Goal: Task Accomplishment & Management: Manage account settings

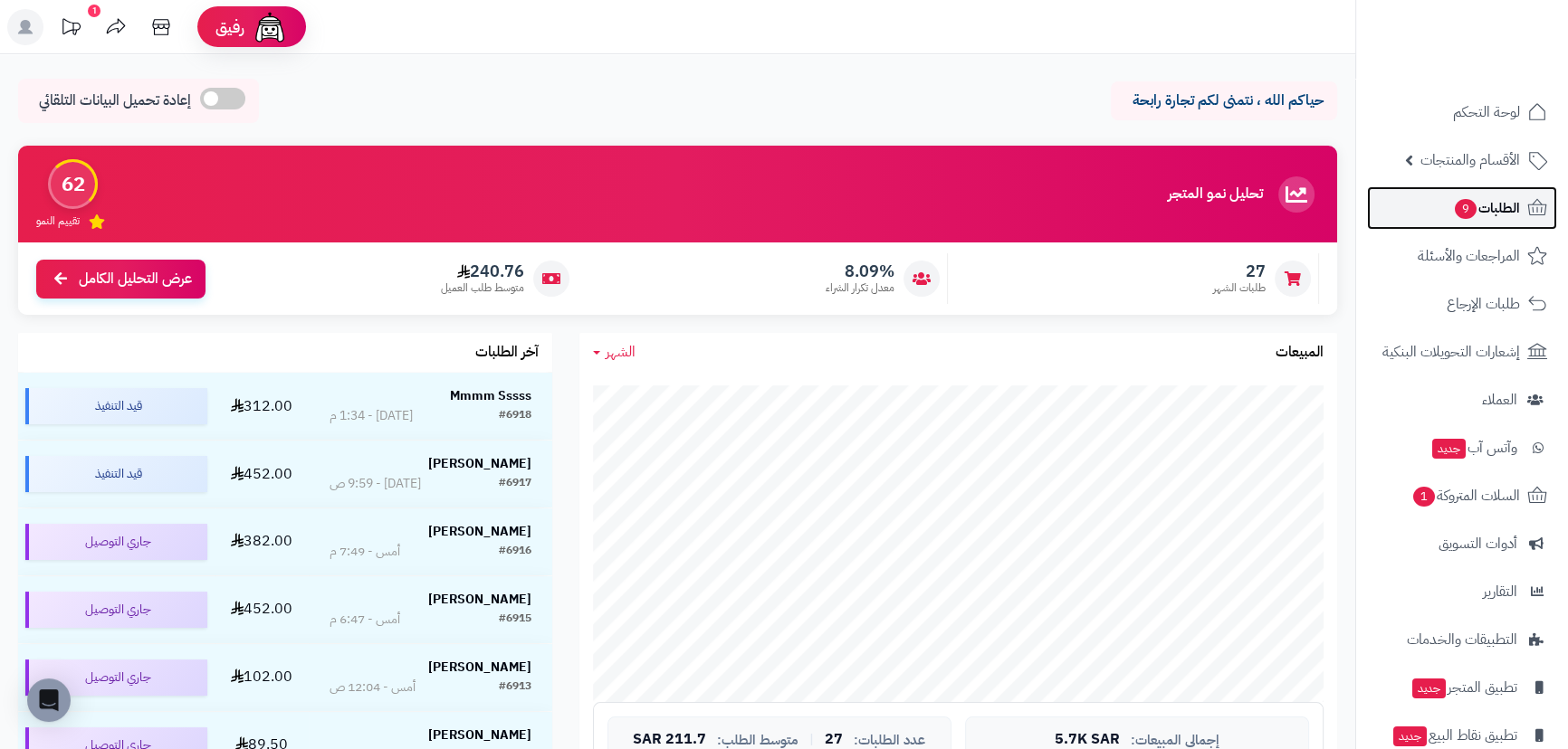
click at [1500, 201] on span "الطلبات 9" at bounding box center [1485, 208] width 67 height 25
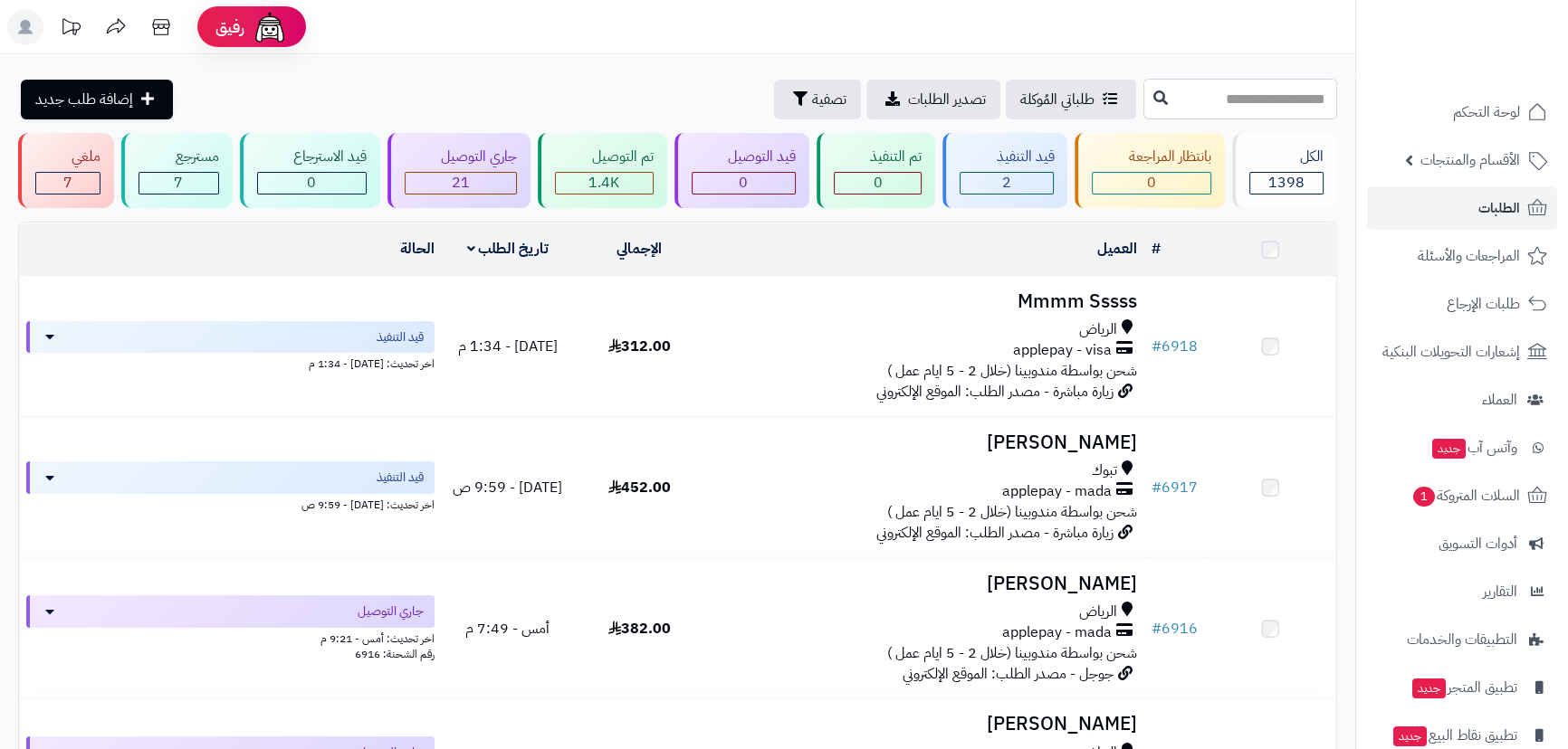
click at [1159, 103] on input "text" at bounding box center [1240, 98] width 194 height 41
type input "****"
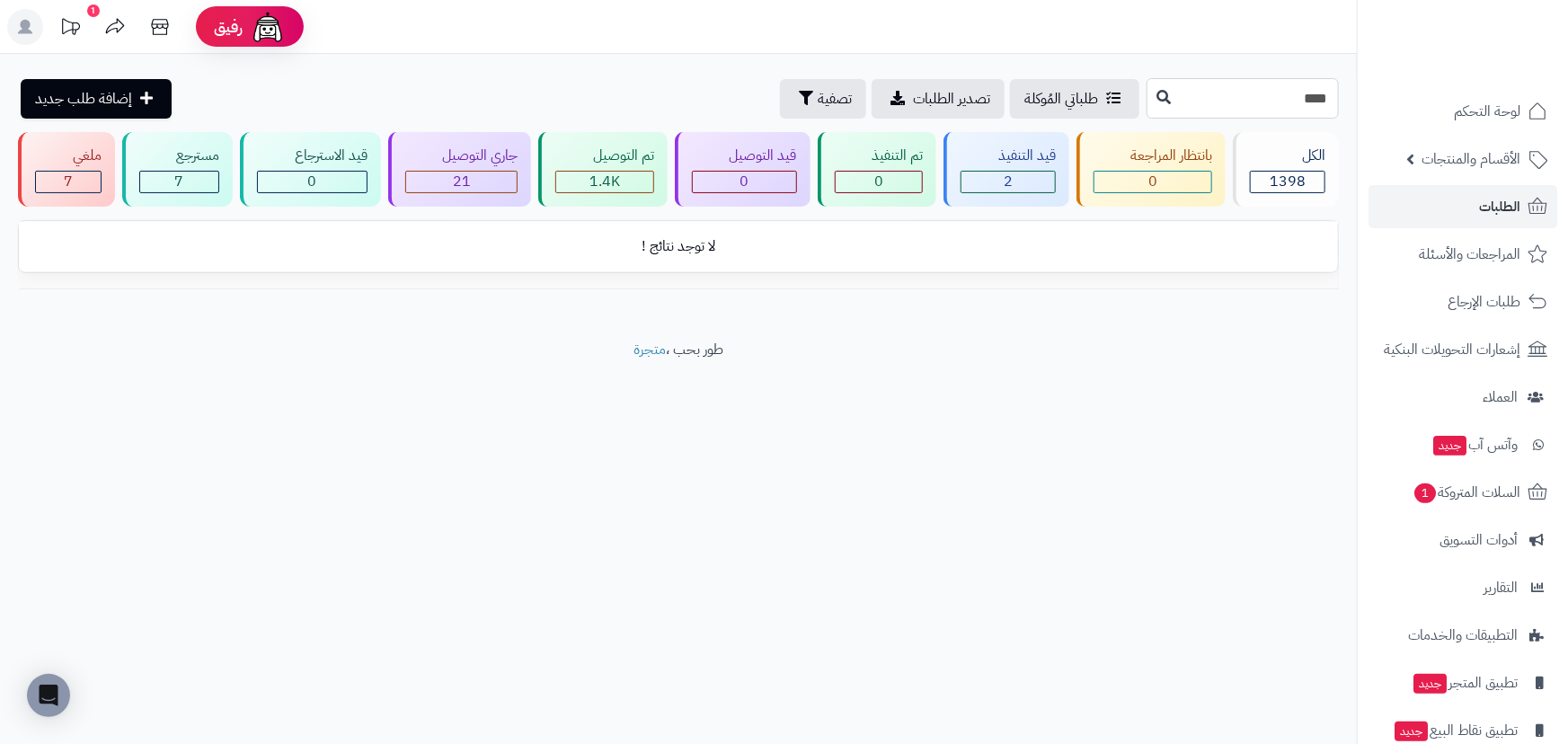
drag, startPoint x: 1274, startPoint y: 96, endPoint x: 1354, endPoint y: 109, distance: 81.0
click at [1354, 109] on div "**** طلباتي المُوكلة تصدير الطلبات تصفية إضافة طلب جديد" at bounding box center [678, 98] width 1357 height 41
type input "****"
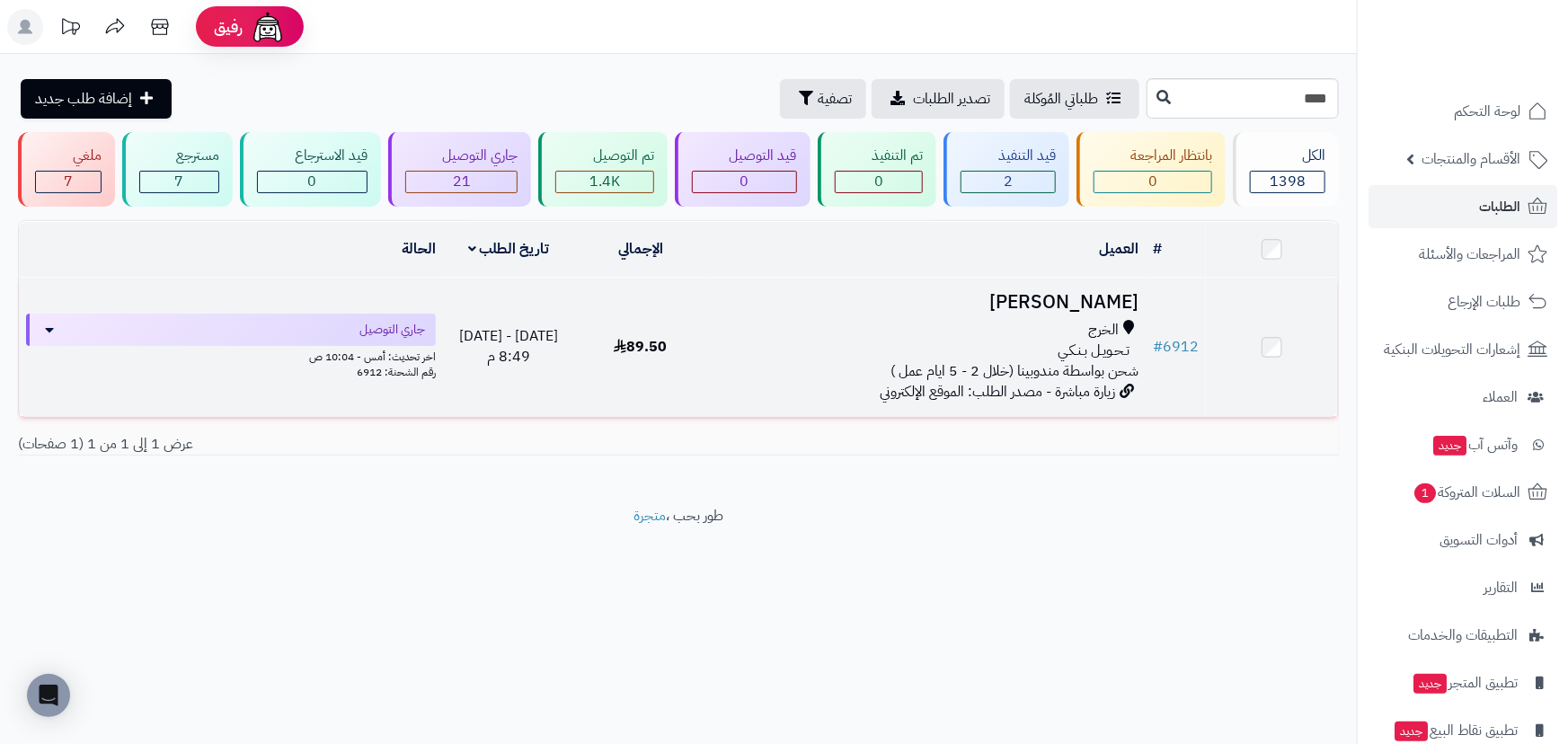
click at [1106, 293] on h3 "ناصر الرشيدي" at bounding box center [925, 302] width 425 height 21
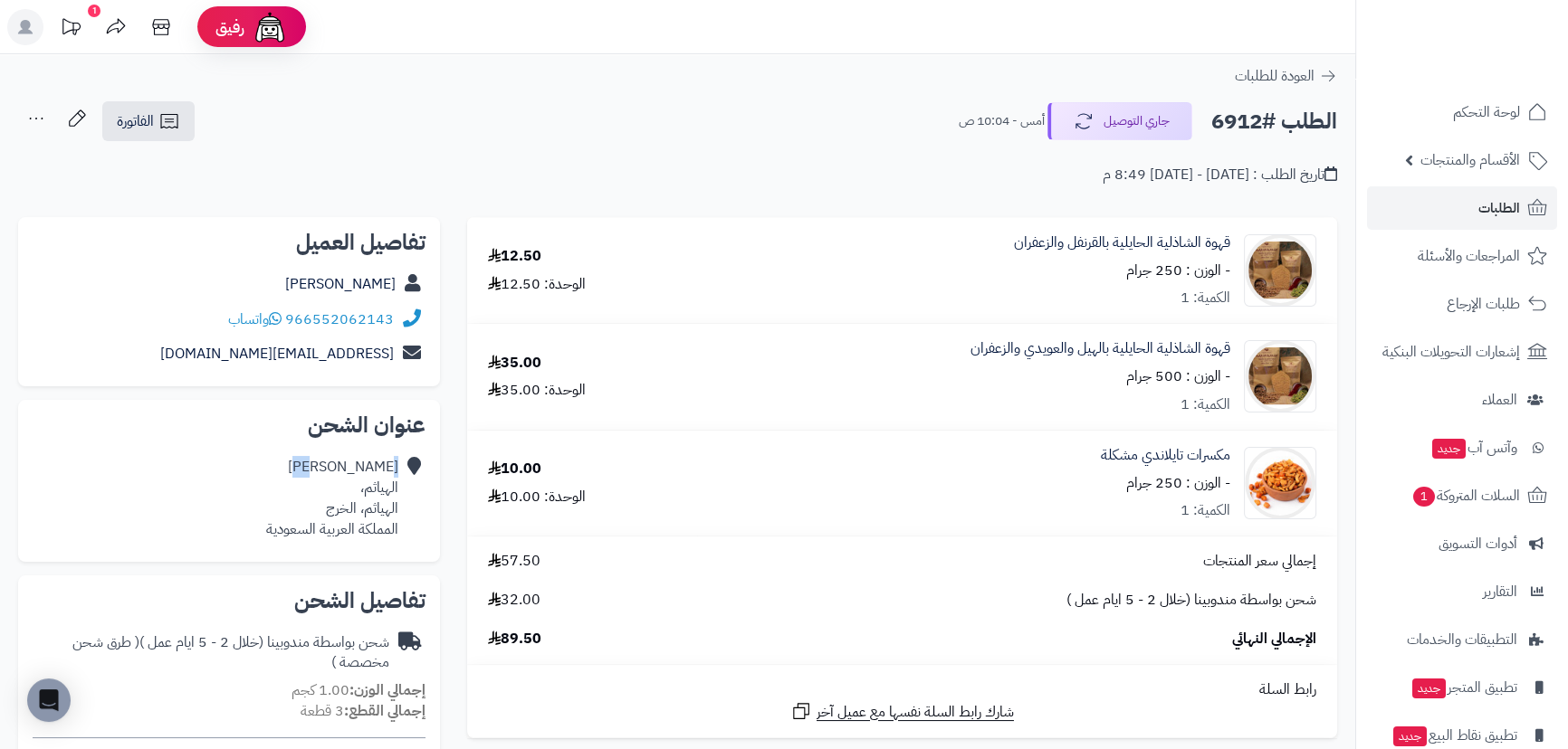
drag, startPoint x: 399, startPoint y: 459, endPoint x: 383, endPoint y: 467, distance: 17.9
click at [383, 467] on div "ناصر الرشيدي الهياثم، الهياثم، الخرج المملكة العربية السعودية" at bounding box center [229, 497] width 393 height 96
click at [400, 479] on div "ناصر الرشيدي الهياثم، الهياثم، الخرج المملكة العربية السعودية" at bounding box center [229, 497] width 393 height 96
drag, startPoint x: 404, startPoint y: 486, endPoint x: 381, endPoint y: 493, distance: 24.0
click at [405, 486] on icon at bounding box center [412, 497] width 18 height 83
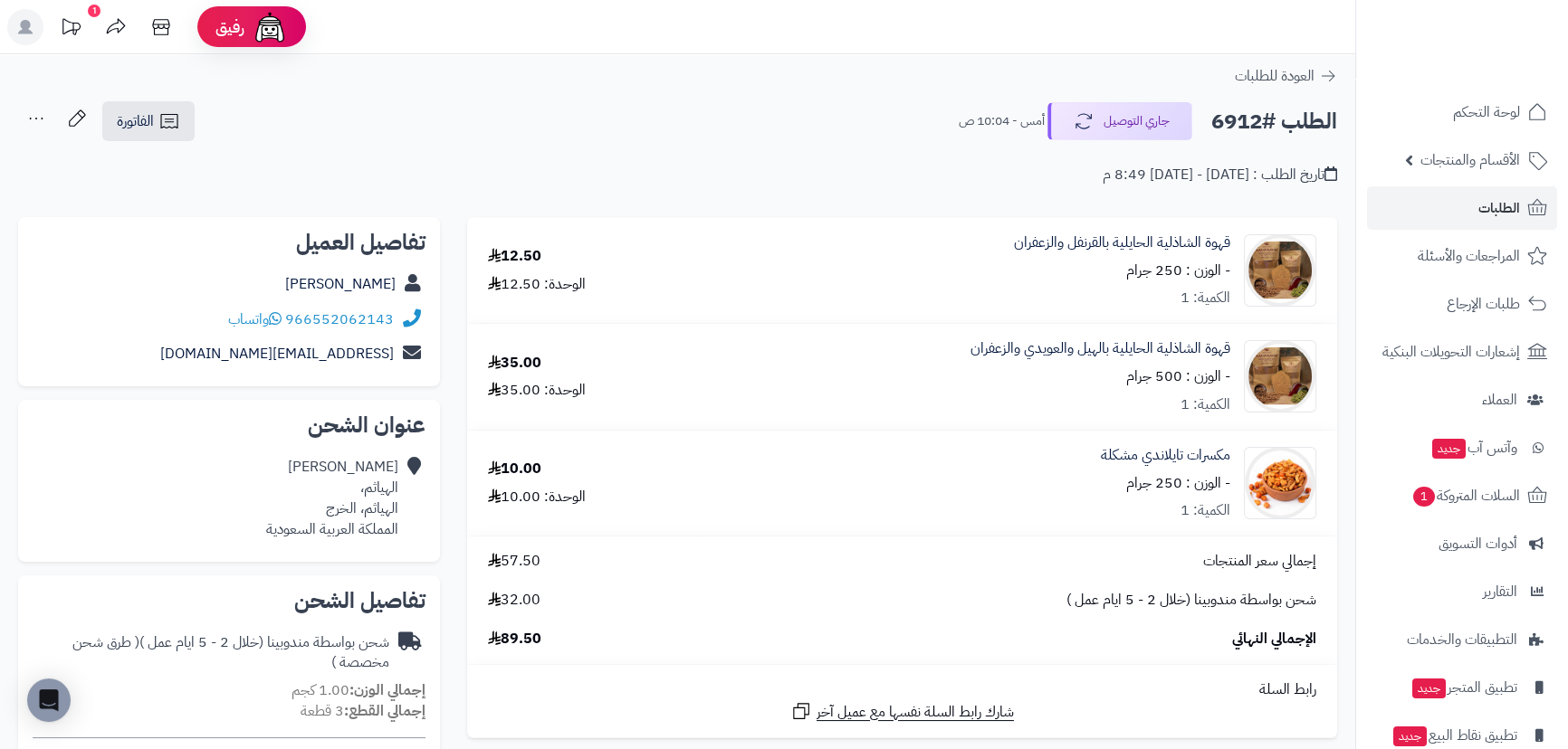
click at [379, 493] on div "ناصر الرشيدي الهياثم، الهياثم، الخرج المملكة العربية السعودية" at bounding box center [331, 497] width 132 height 83
drag, startPoint x: 395, startPoint y: 483, endPoint x: 327, endPoint y: 524, distance: 79.4
click at [327, 524] on div "ناصر الرشيدي الهياثم، الهياثم، الخرج المملكة العربية السعودية" at bounding box center [229, 497] width 393 height 96
click at [327, 520] on div "ناصر الرشيدي الهياثم، الهياثم، الخرج المملكة العربية السعودية" at bounding box center [331, 497] width 132 height 83
drag, startPoint x: 398, startPoint y: 483, endPoint x: 267, endPoint y: 532, distance: 139.9
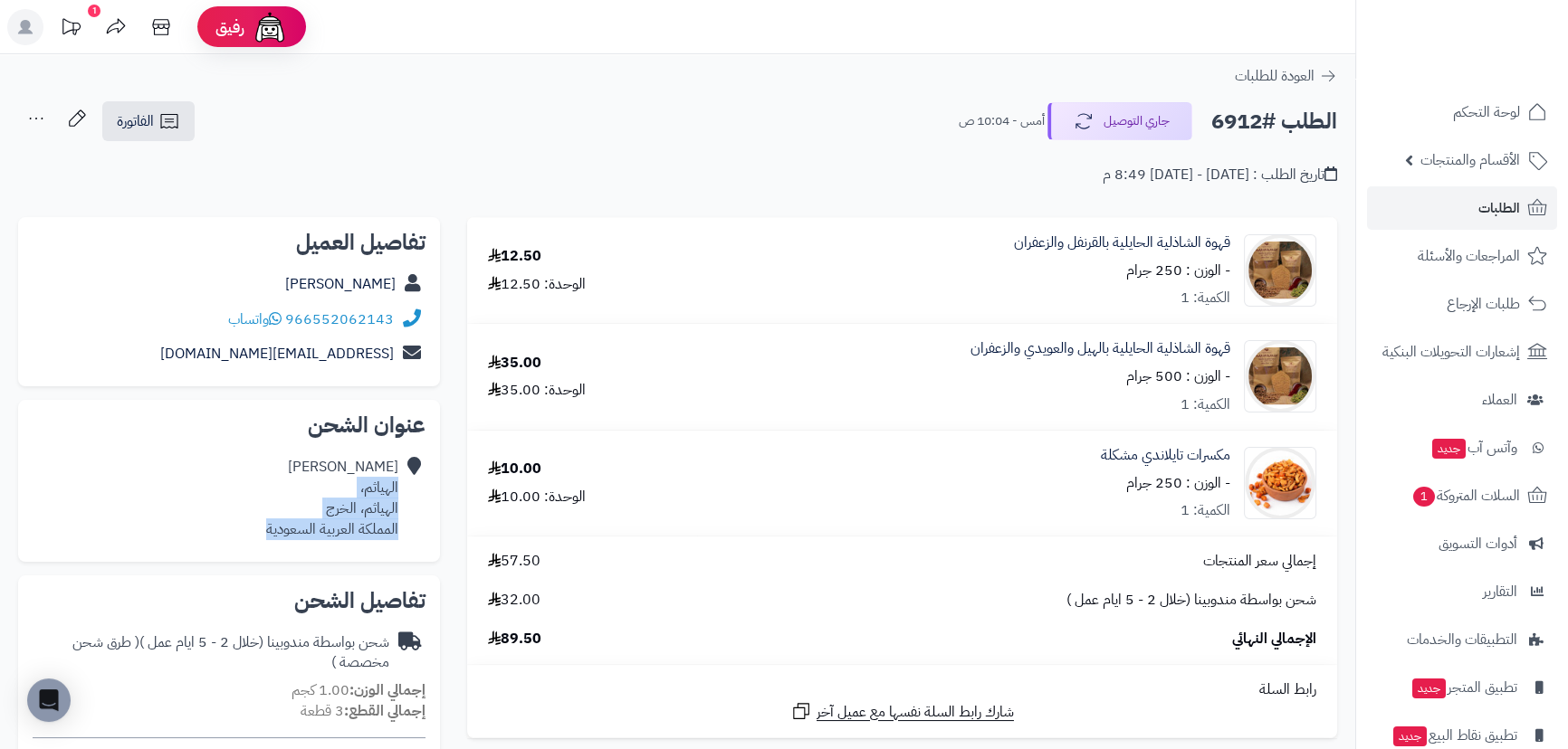
click at [267, 532] on div "ناصر الرشيدي الهياثم، الهياثم، الخرج المملكة العربية السعودية" at bounding box center [229, 497] width 393 height 96
copy div "الهياثم، الهياثم، الخرج المملكة العربية السعودية"
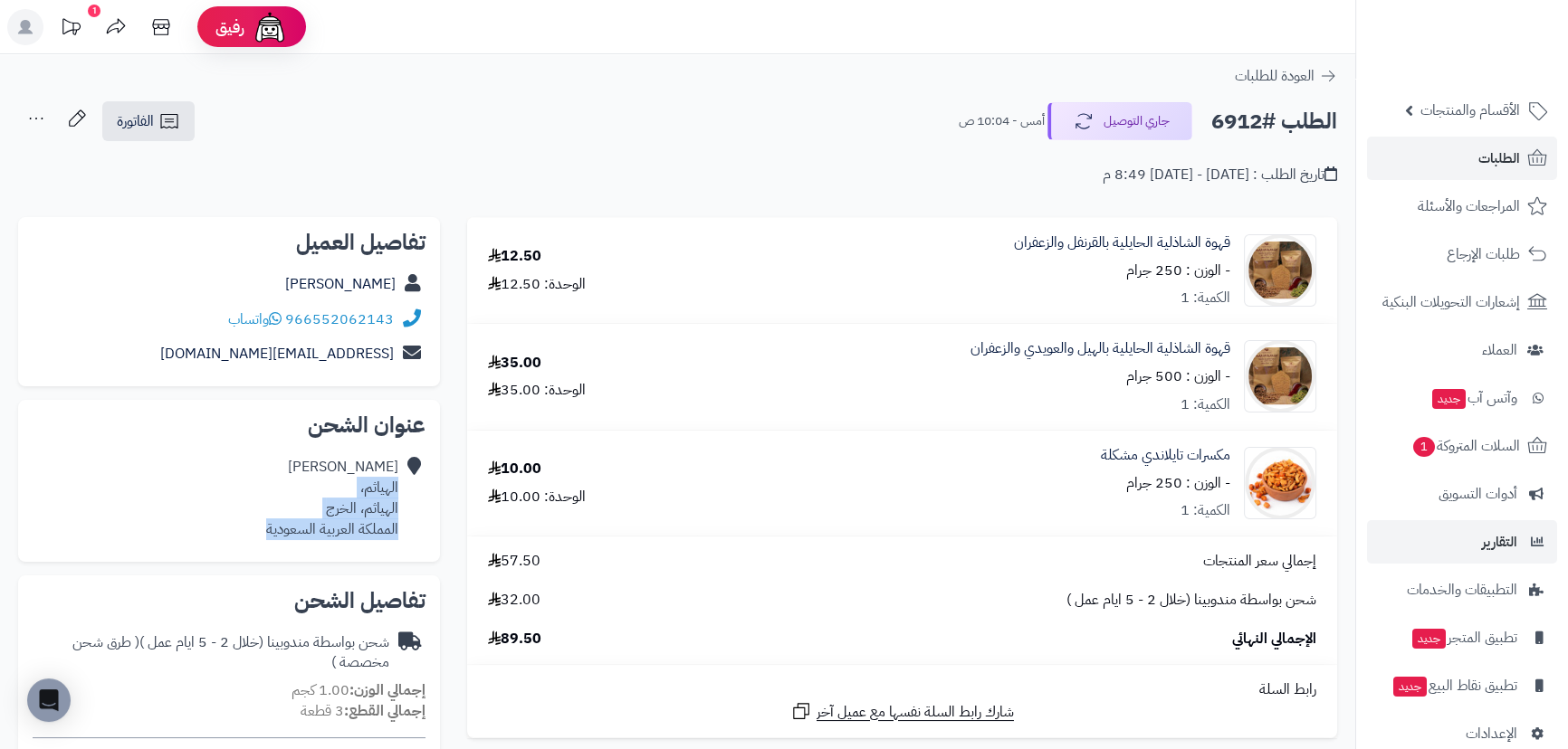
scroll to position [78, 0]
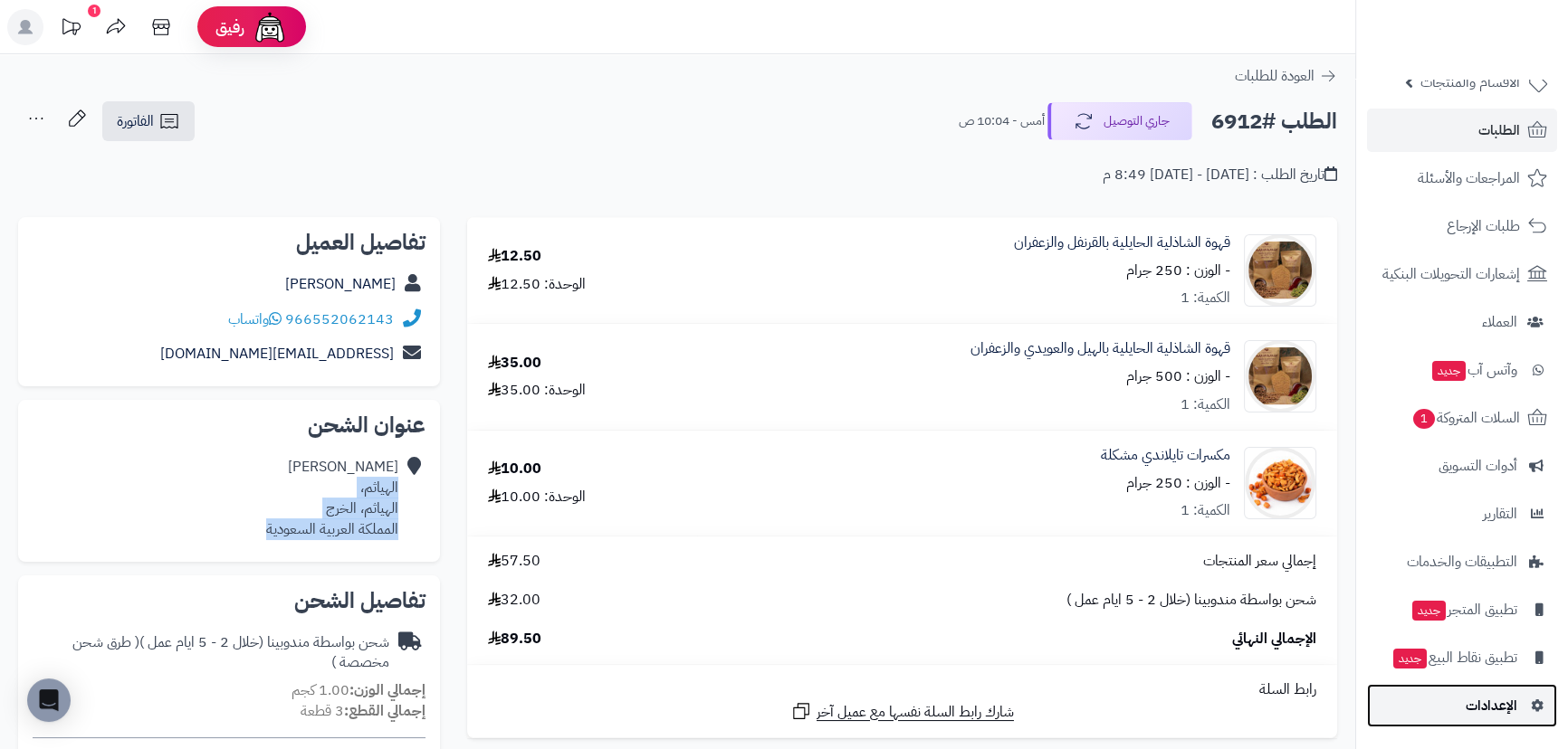
click at [1484, 702] on span "الإعدادات" at bounding box center [1491, 705] width 52 height 25
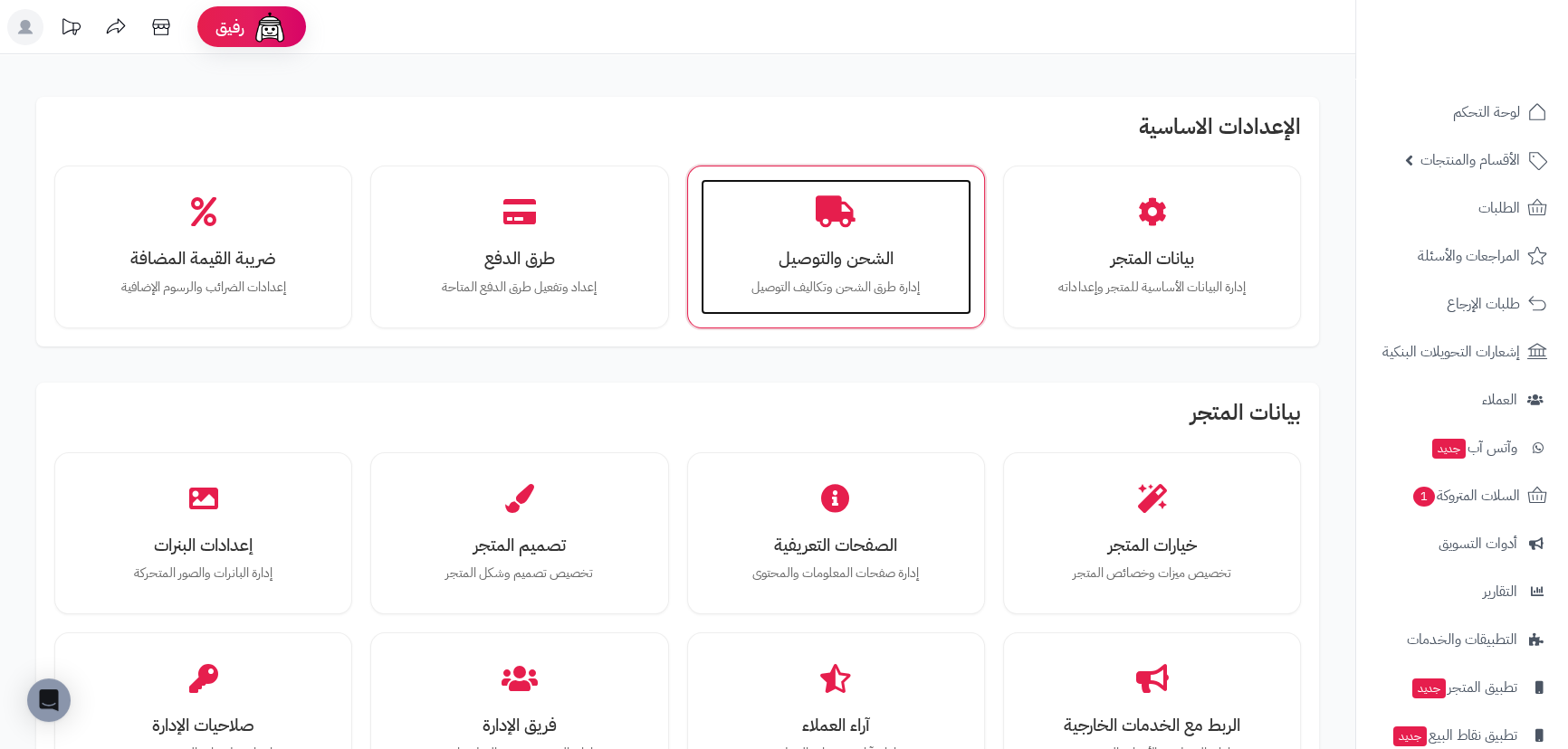
click at [827, 243] on div "الشحن والتوصيل إدارة طرق الشحن وتكاليف التوصيل" at bounding box center [836, 247] width 271 height 135
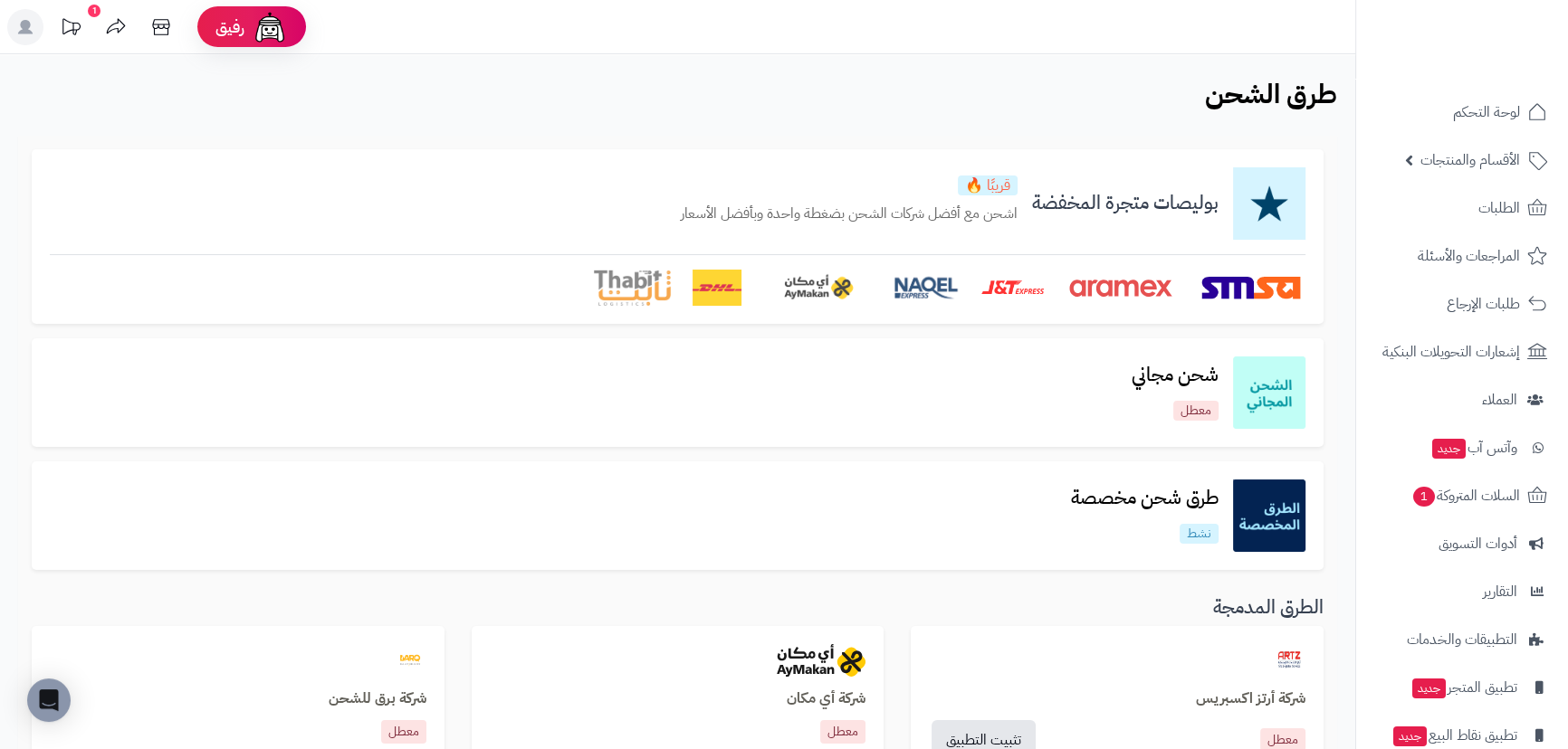
click at [1242, 289] on img at bounding box center [1251, 287] width 108 height 36
click at [1260, 215] on img at bounding box center [1269, 203] width 73 height 73
click at [1248, 311] on div "بوليصات متجرة المخفضة قريبًا 🔥 اشحن مع أفضل شركات الشحن بضغطة واحدة وبأفضل الأس…" at bounding box center [678, 237] width 1291 height 175
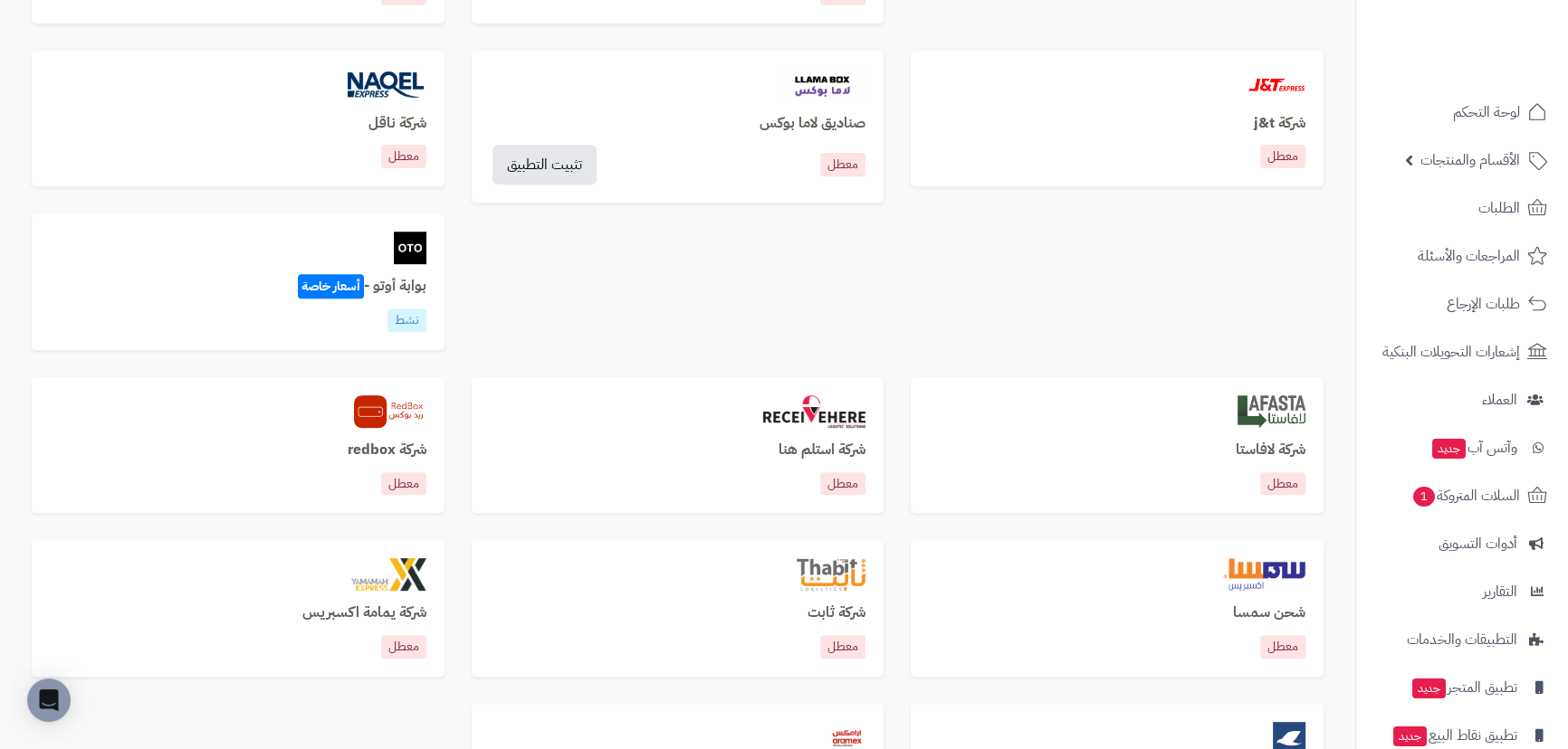
scroll to position [1151, 0]
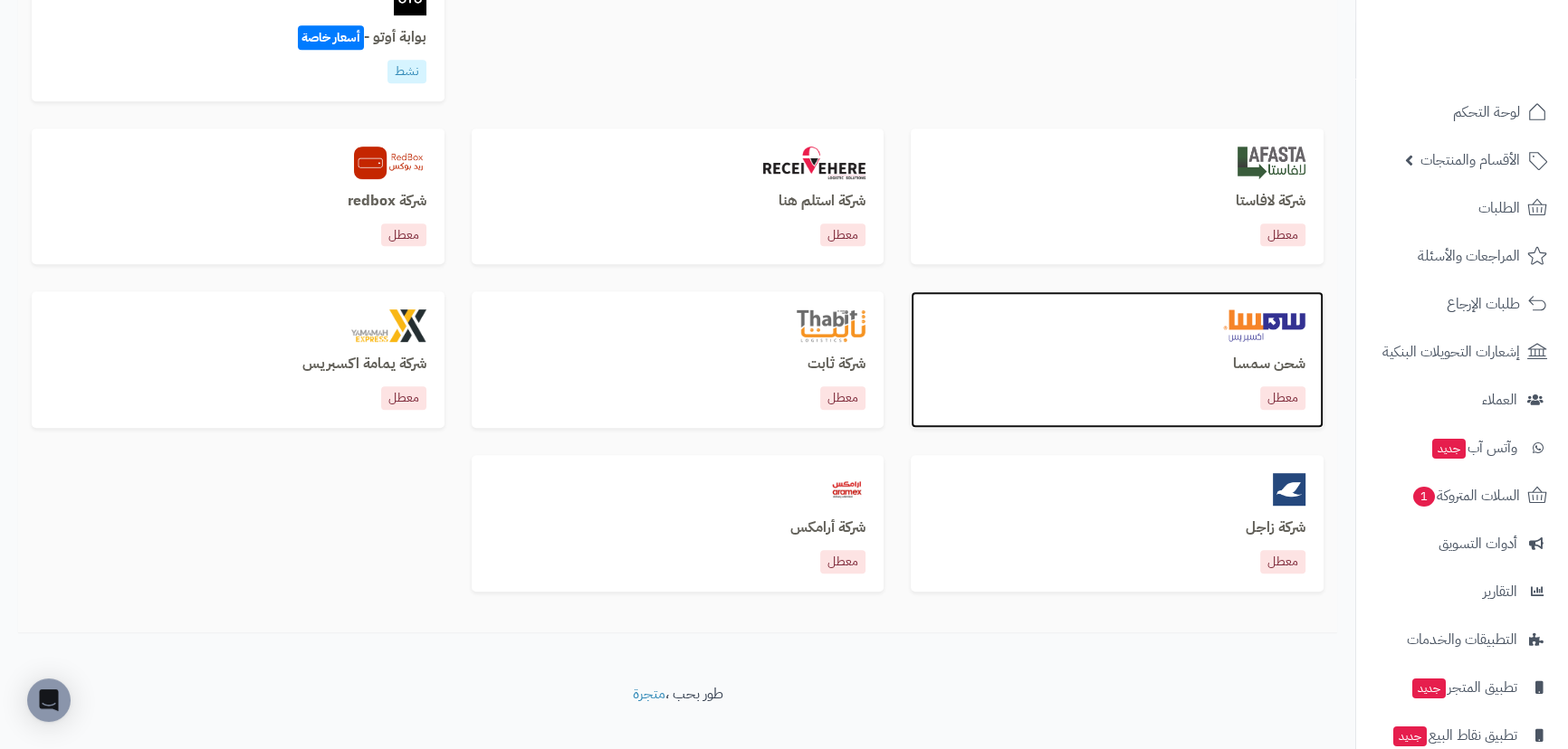
click at [1270, 377] on div "شحن سمسا معطل" at bounding box center [1116, 383] width 376 height 54
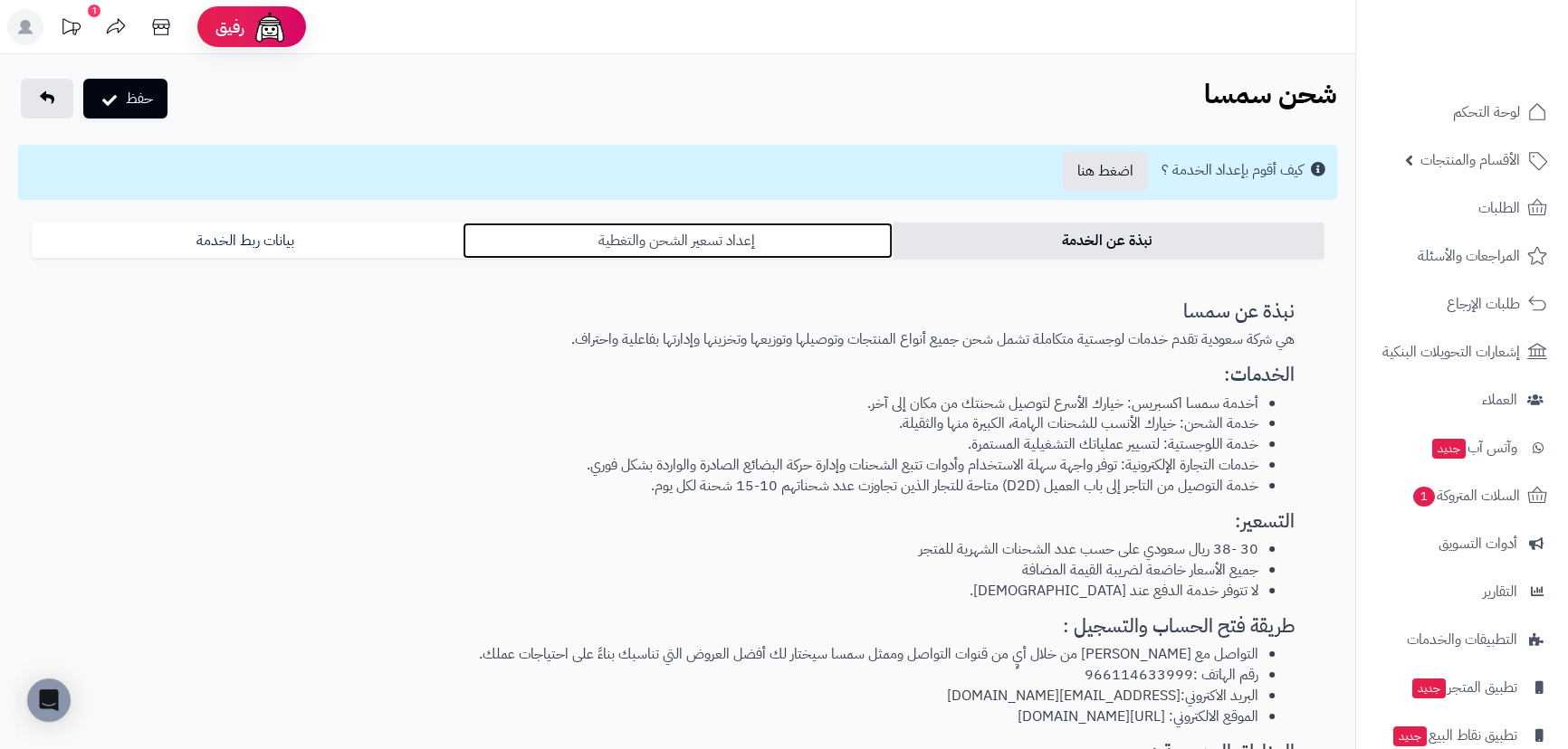
click at [602, 228] on link "إعداد تسعير الشحن والتغطية" at bounding box center [678, 241] width 431 height 36
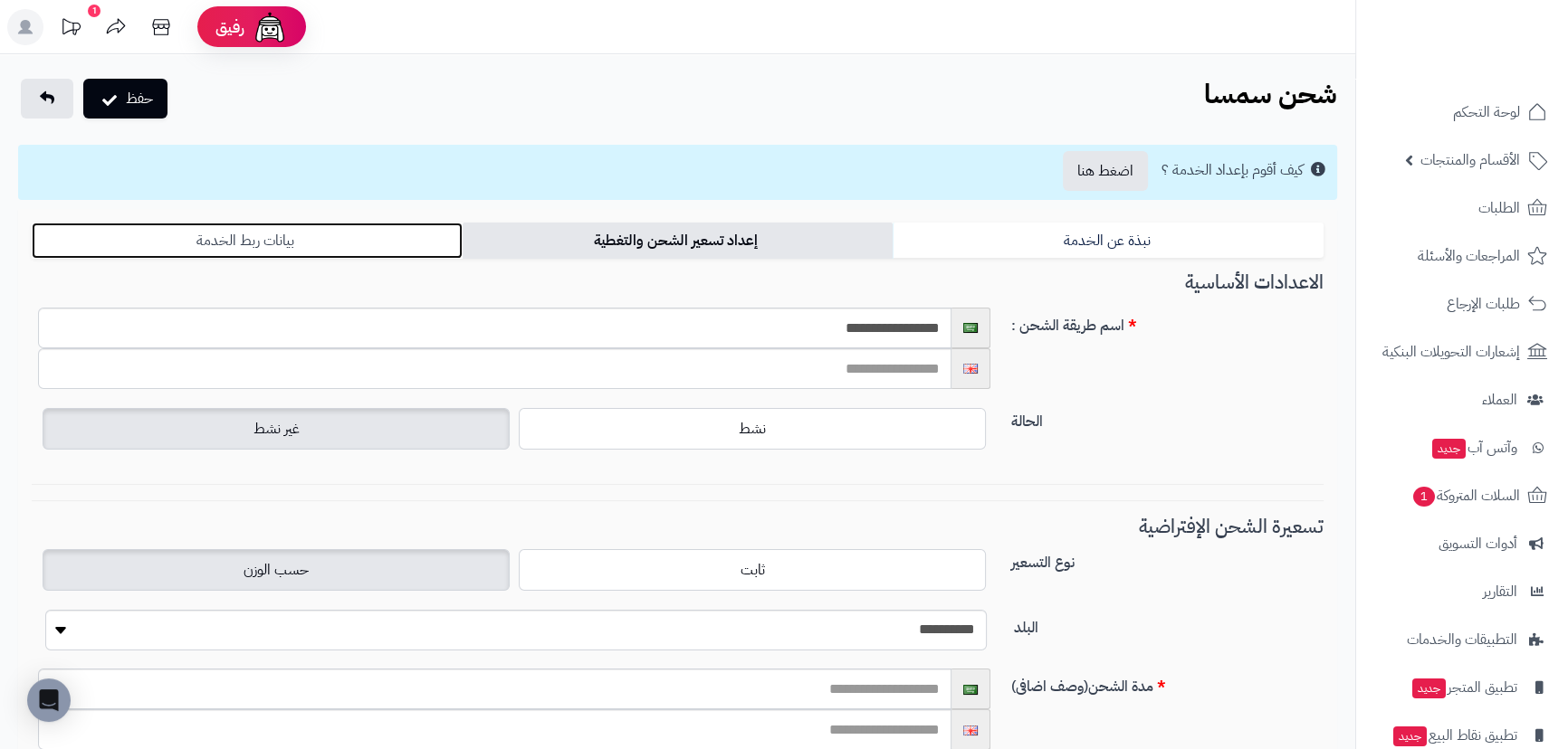
click at [255, 234] on link "بيانات ربط الخدمة" at bounding box center [247, 241] width 431 height 36
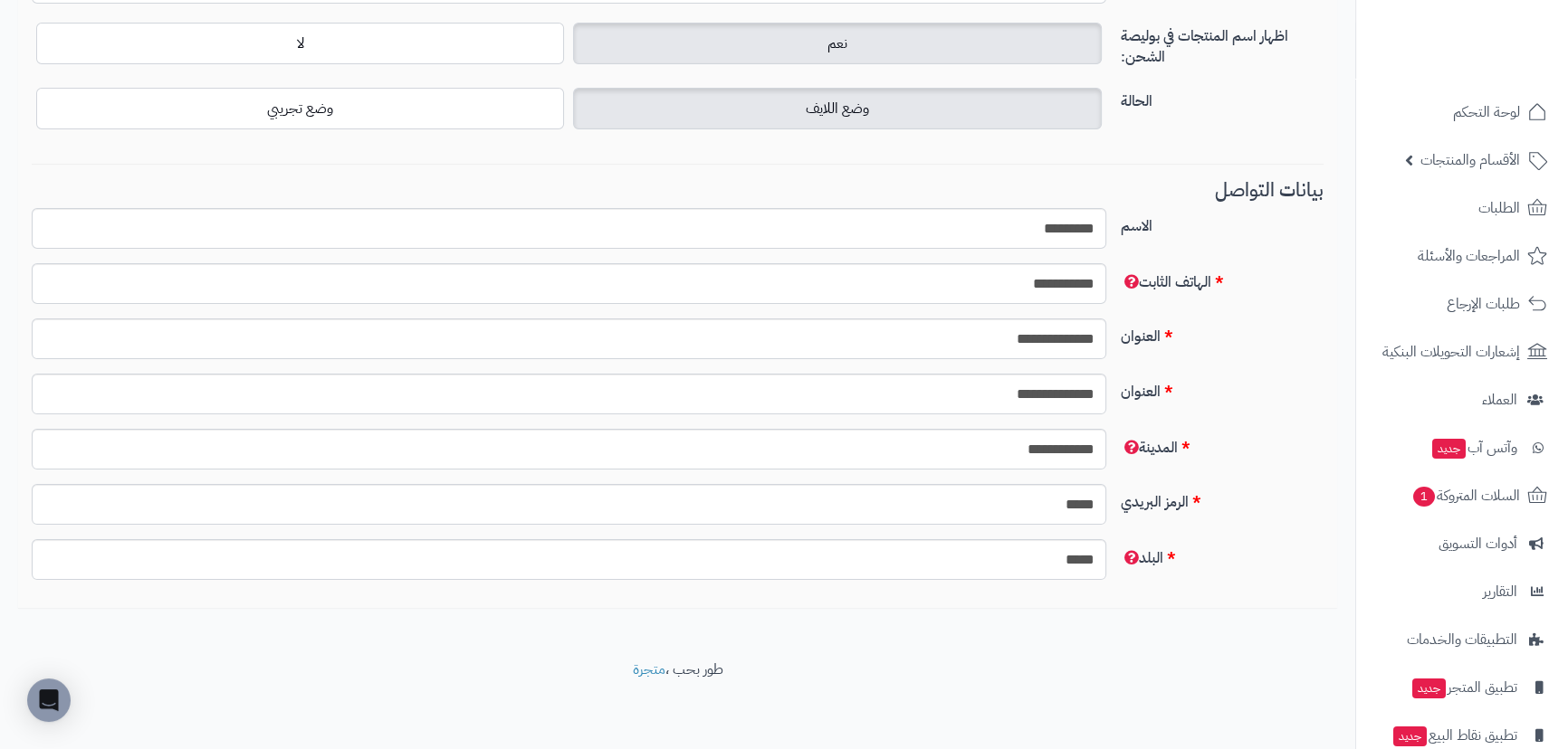
scroll to position [16, 0]
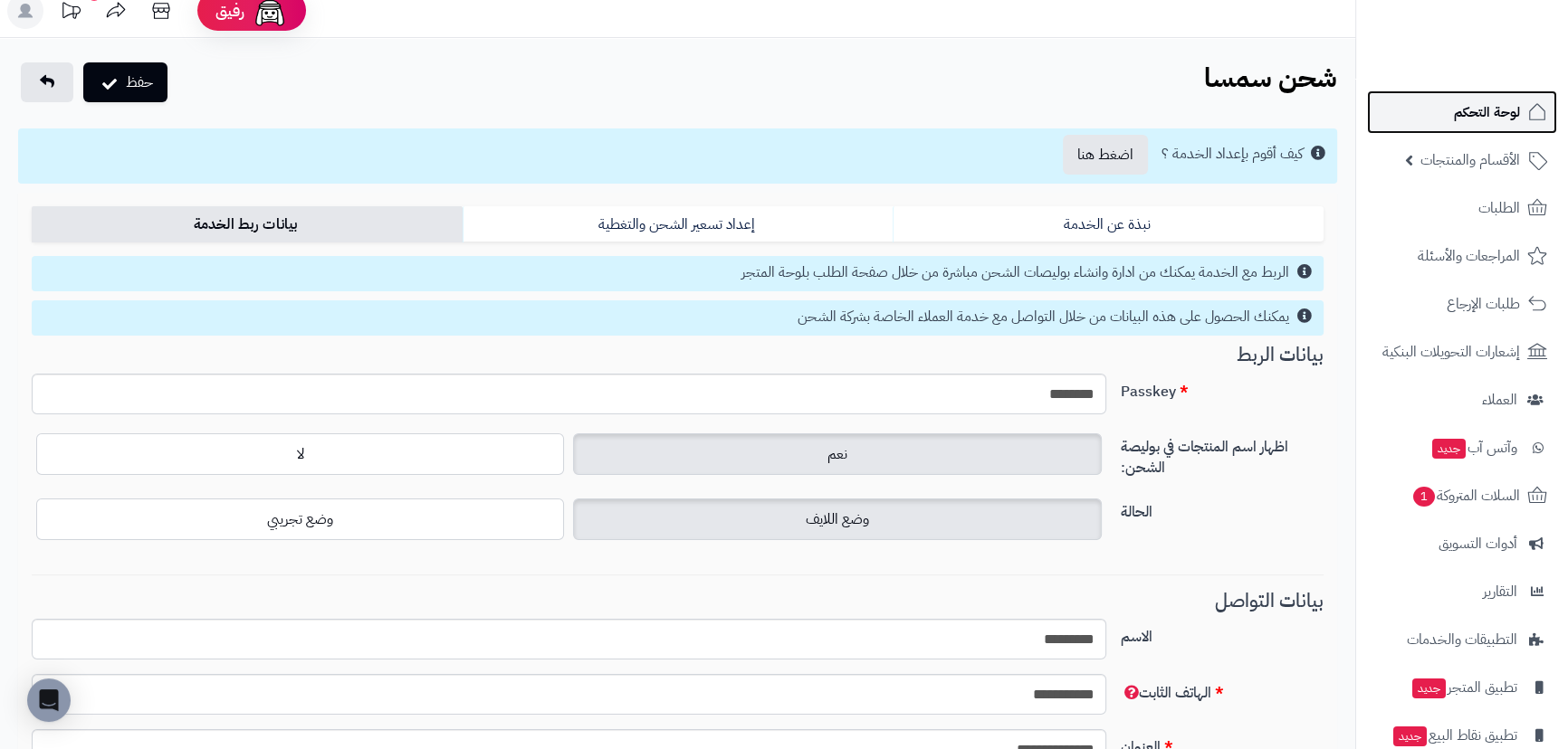
click at [1463, 114] on span "لوحة التحكم" at bounding box center [1486, 111] width 66 height 25
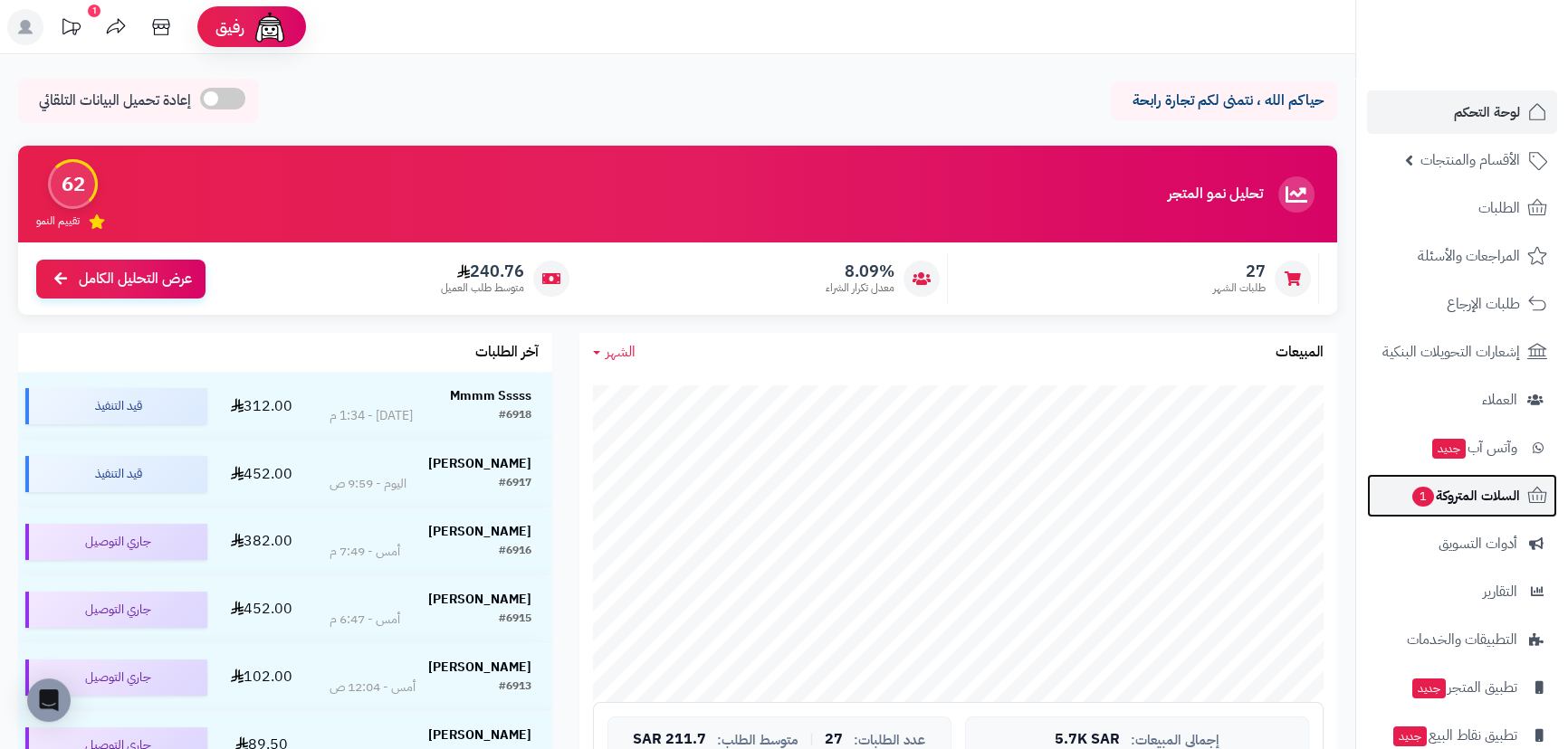
click at [1479, 502] on span "السلات المتروكة 1" at bounding box center [1465, 495] width 109 height 25
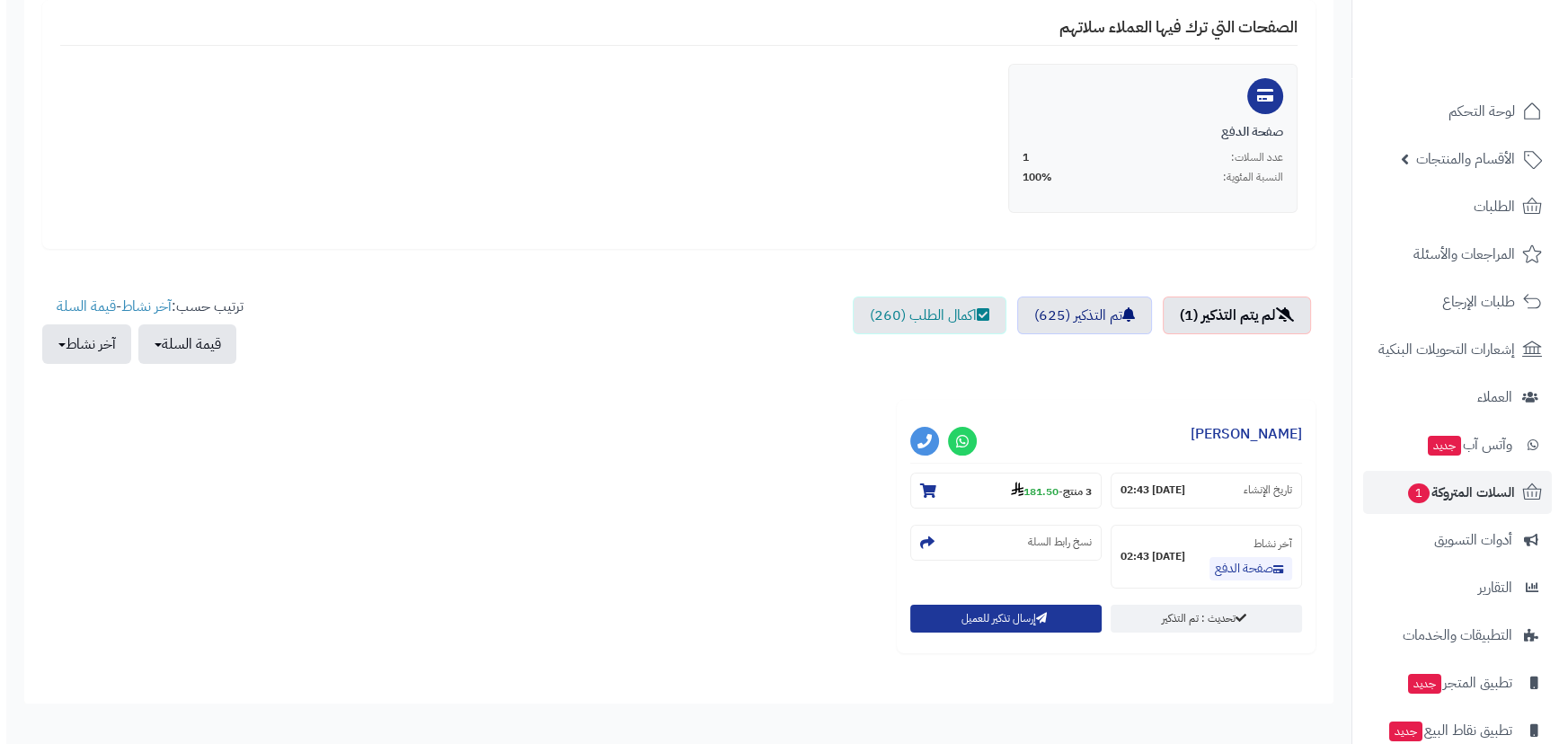
scroll to position [408, 0]
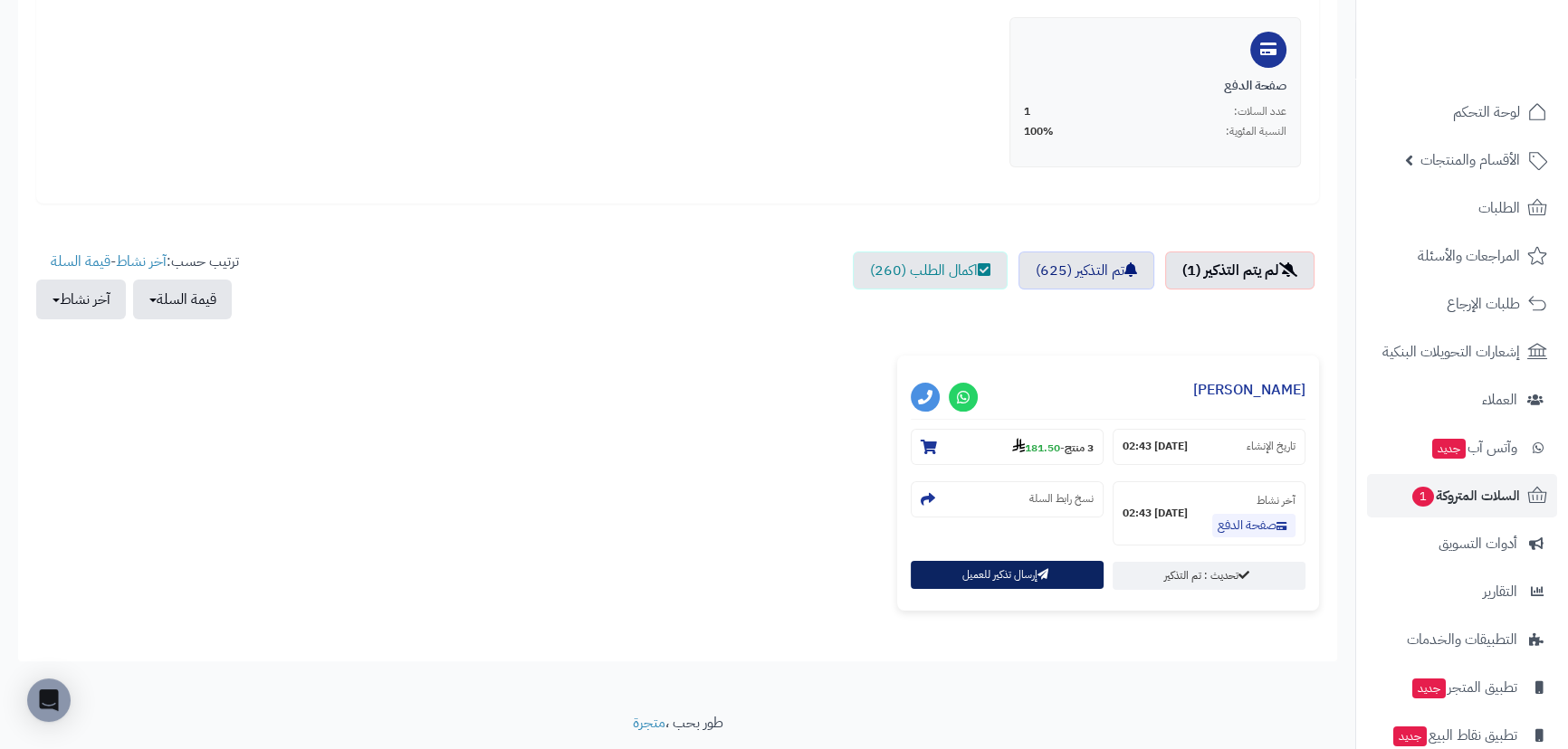
click at [957, 571] on button "إرسال تذكير للعميل" at bounding box center [1007, 575] width 193 height 28
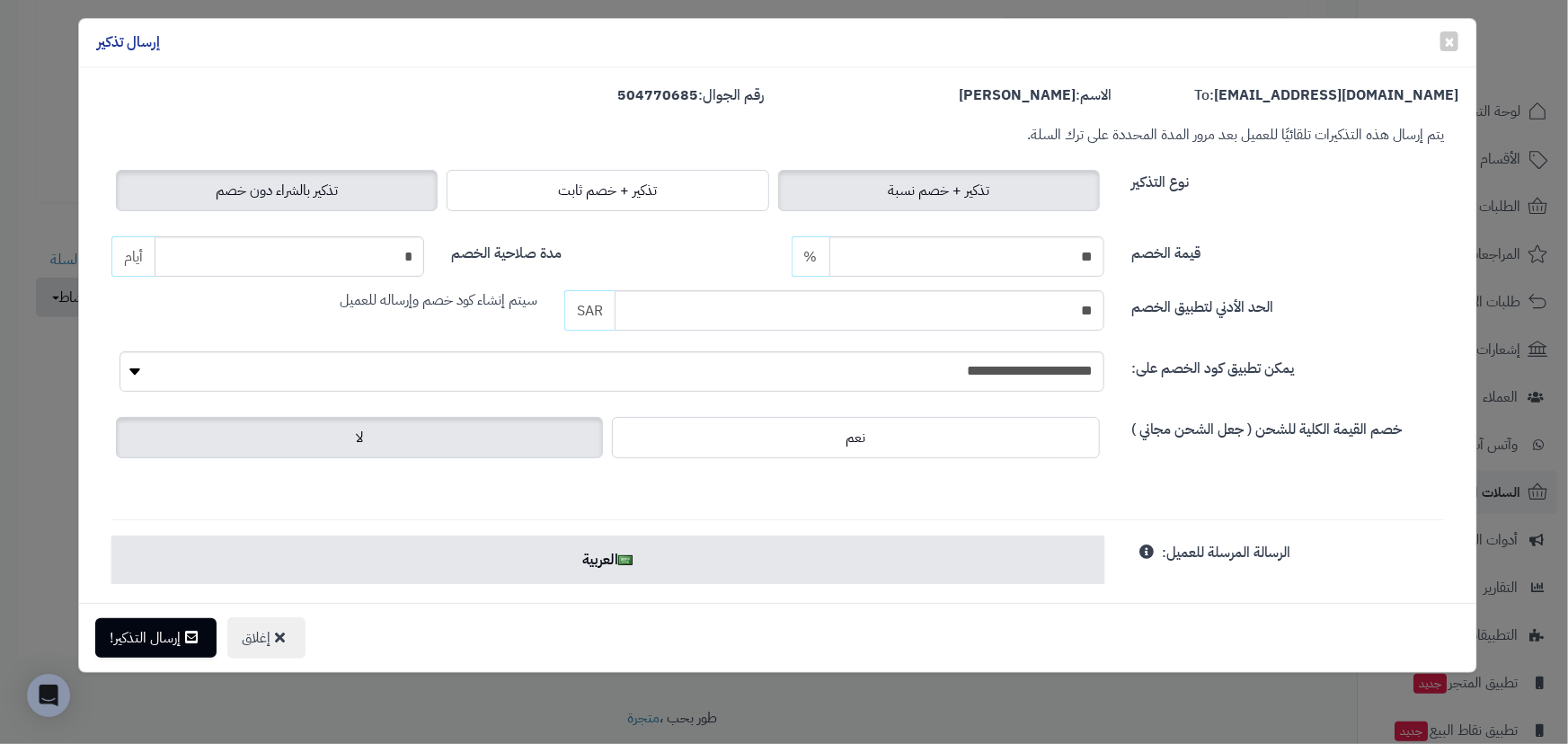
click at [311, 191] on span "تذكير بالشراء دون خصم" at bounding box center [276, 191] width 122 height 22
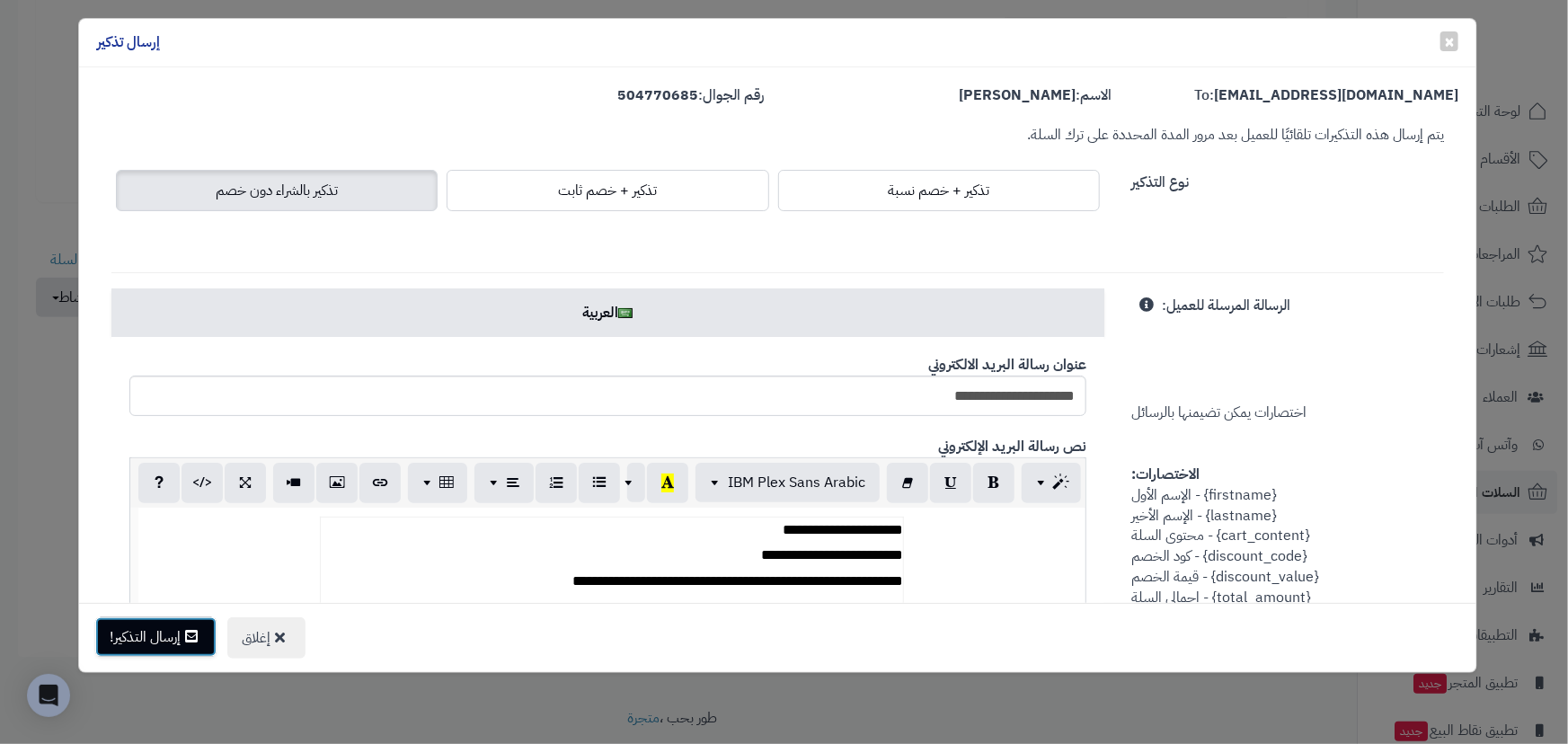
click at [165, 647] on button "إرسال التذكير!" at bounding box center [155, 637] width 121 height 40
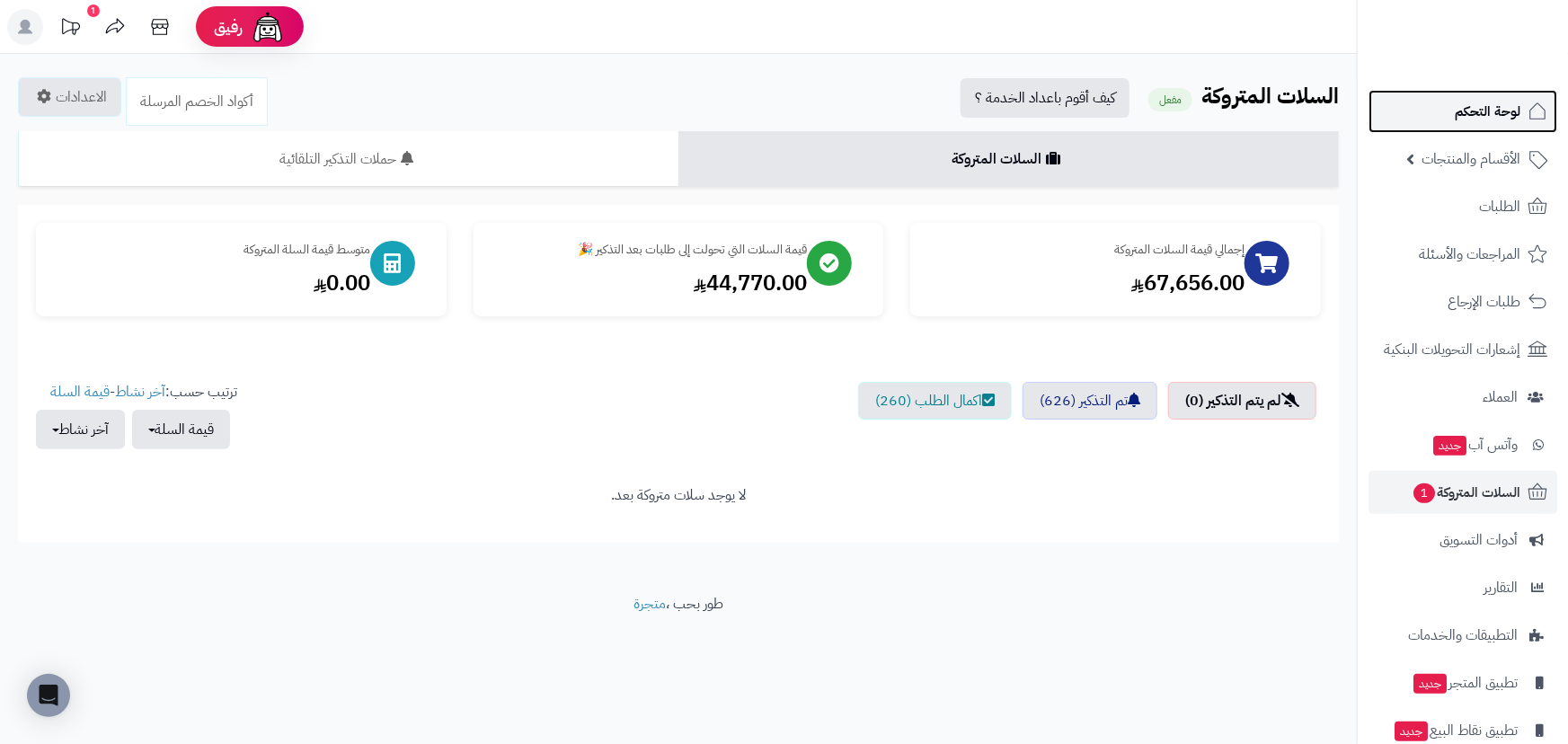
click at [1471, 114] on span "لوحة التحكم" at bounding box center [1487, 111] width 65 height 25
